Goal: Transaction & Acquisition: Purchase product/service

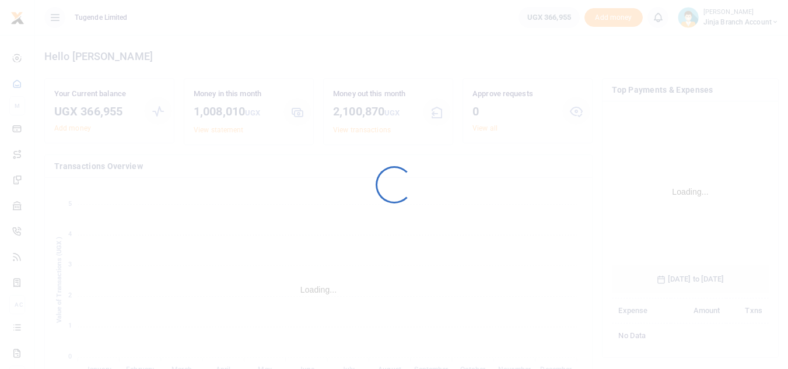
scroll to position [174, 148]
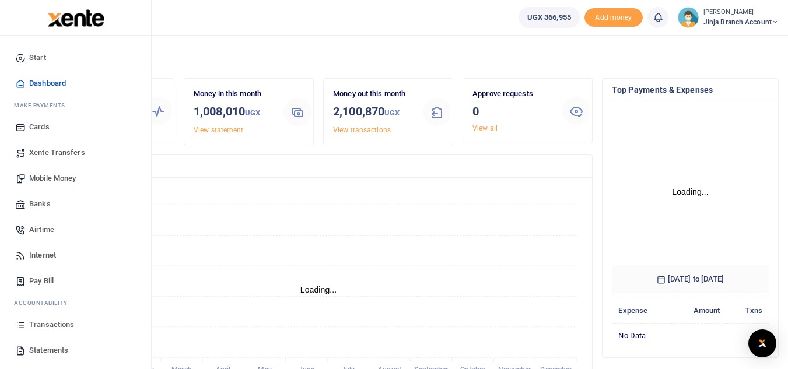
click at [45, 325] on span "Transactions" at bounding box center [51, 325] width 45 height 12
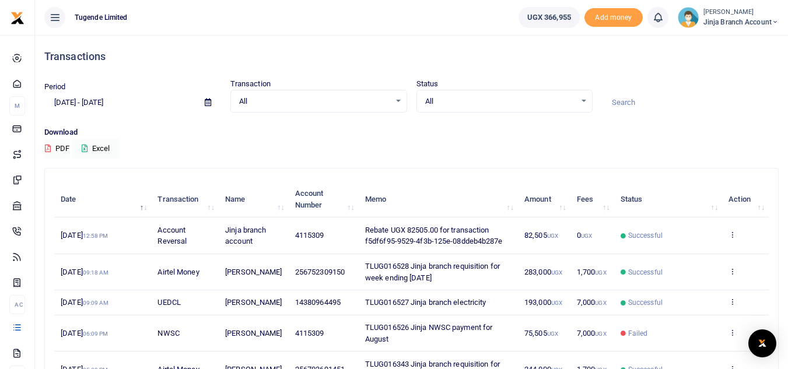
scroll to position [58, 0]
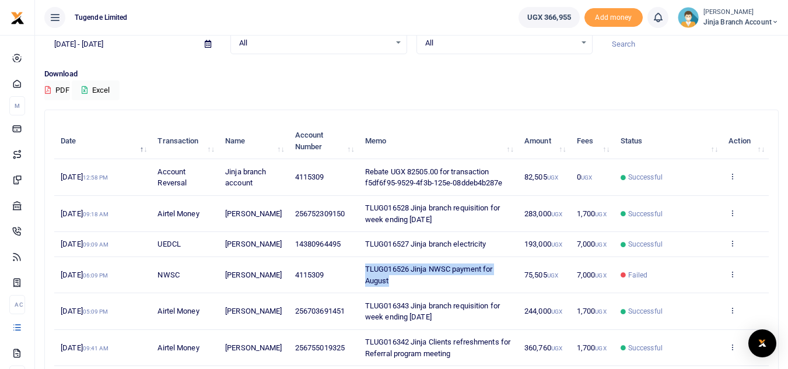
drag, startPoint x: 402, startPoint y: 299, endPoint x: 355, endPoint y: 289, distance: 47.7
click at [359, 289] on td "TLUG016526 Jinja NWSC payment for August" at bounding box center [438, 275] width 159 height 36
copy span "TLUG016526 Jinja NWSC payment for August"
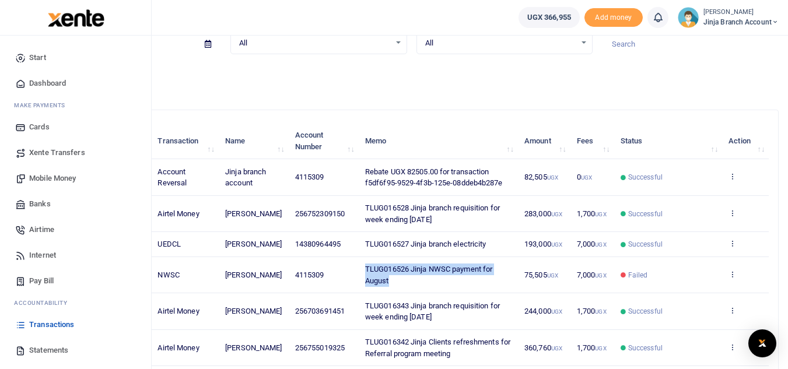
click at [33, 281] on span "Pay Bill" at bounding box center [41, 281] width 24 height 12
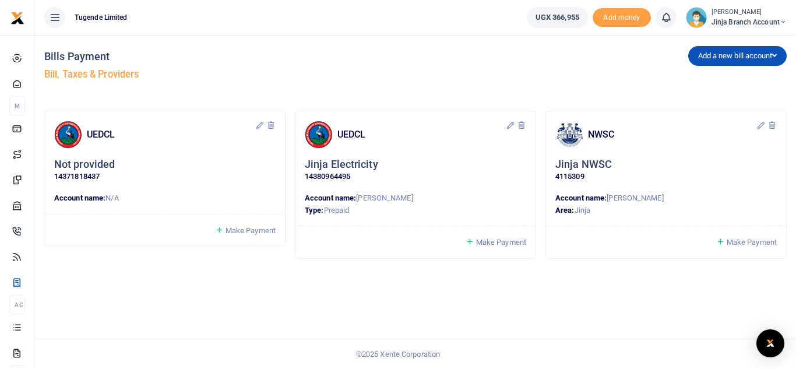
click at [747, 241] on span "Make Payment" at bounding box center [752, 242] width 50 height 9
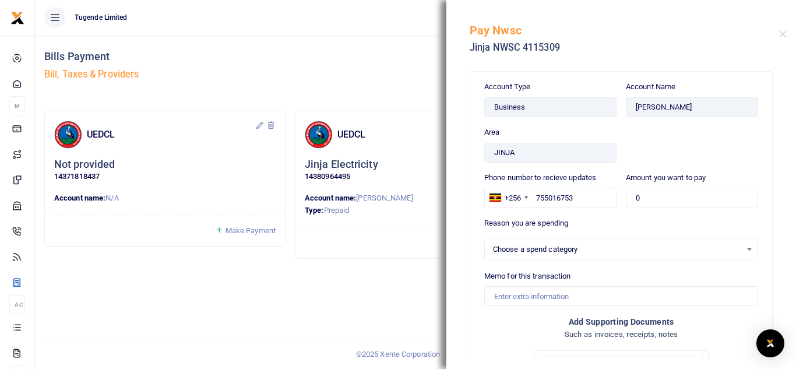
select select
click at [644, 195] on input "0" at bounding box center [692, 198] width 132 height 20
type input "75,505"
click at [530, 252] on div "Select an option" at bounding box center [617, 250] width 248 height 12
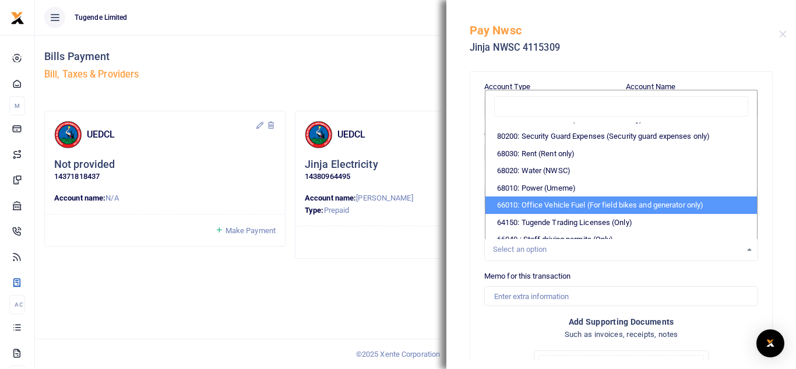
scroll to position [233, 0]
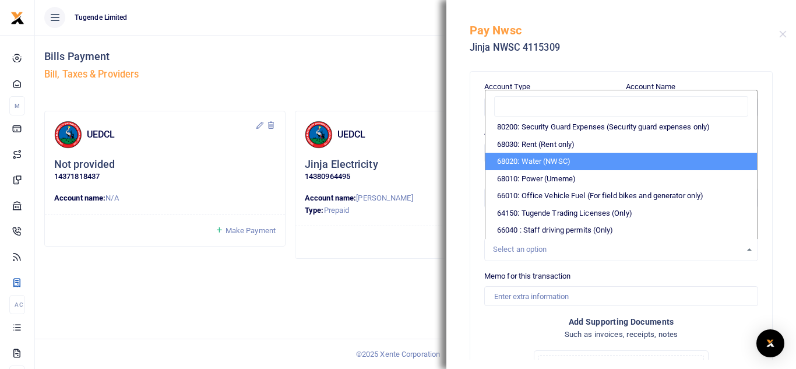
click at [551, 170] on li "68020: Water (NWSC)" at bounding box center [622, 161] width 272 height 17
select select "38"
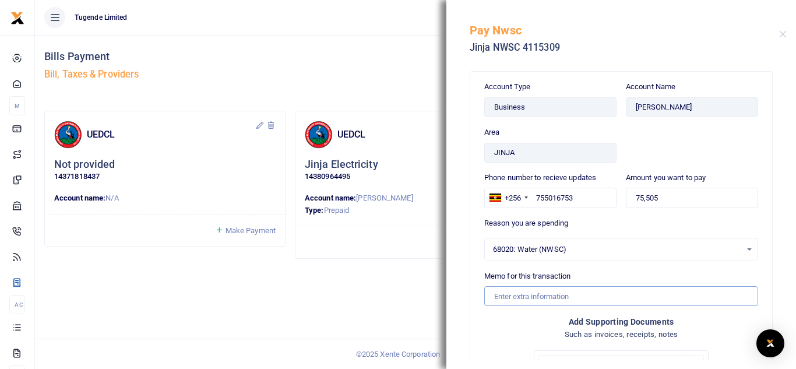
click at [517, 296] on input "Memo for this transaction" at bounding box center [621, 296] width 274 height 20
paste input "TLUG016526 Jinja NWSC payment for August"
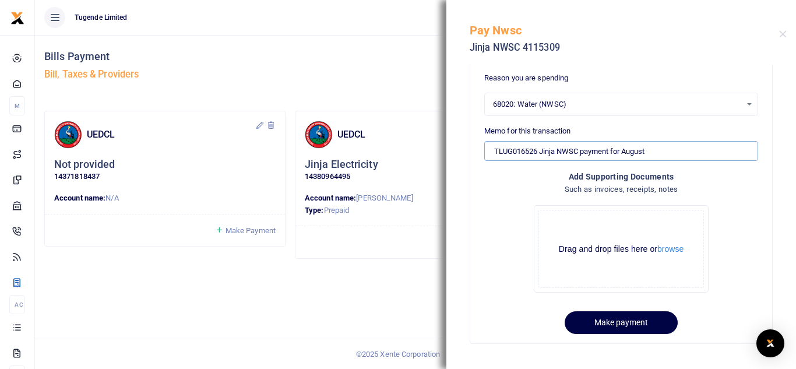
scroll to position [148, 0]
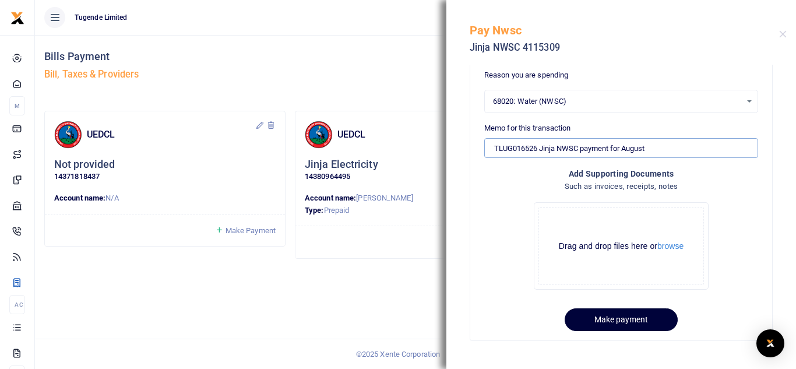
type input "TLUG016526 Jinja NWSC payment for August"
click at [613, 321] on button "Make payment" at bounding box center [621, 319] width 113 height 23
